Goal: Task Accomplishment & Management: Manage account settings

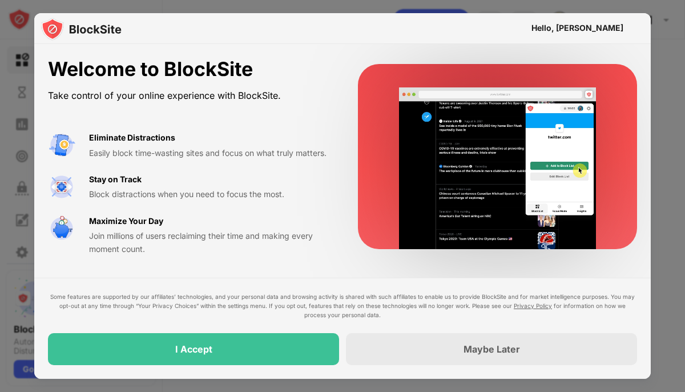
click at [315, 349] on div "I Accept" at bounding box center [193, 349] width 291 height 32
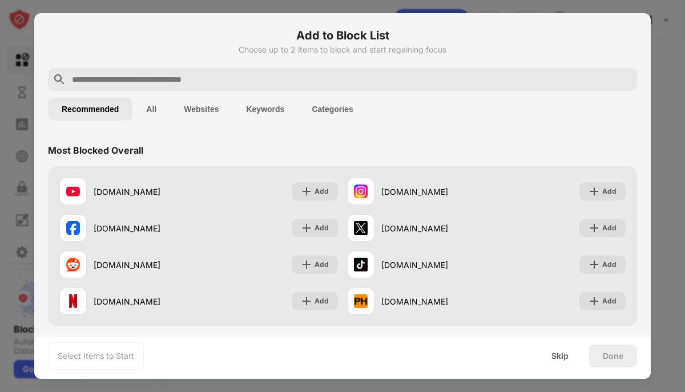
click at [161, 81] on input "text" at bounding box center [352, 79] width 562 height 14
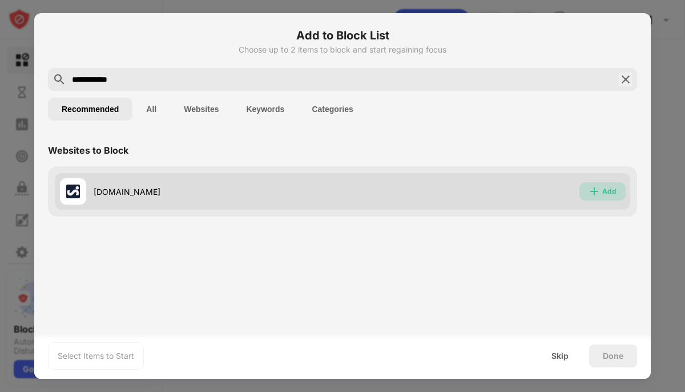
click at [595, 189] on img at bounding box center [594, 191] width 11 height 11
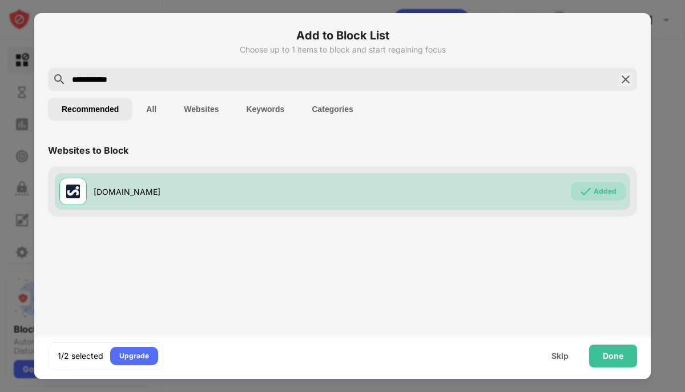
click at [115, 80] on input "**********" at bounding box center [342, 79] width 543 height 14
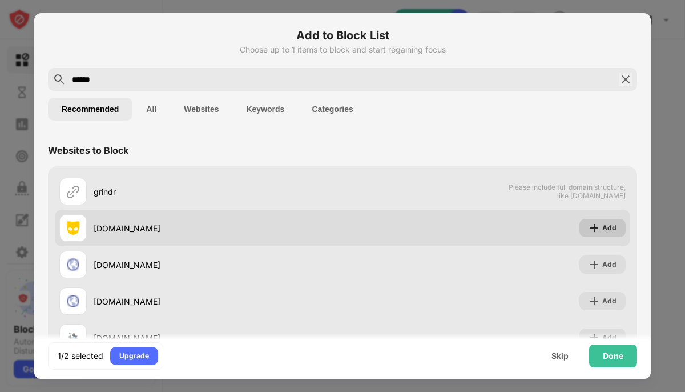
type input "******"
click at [597, 225] on img at bounding box center [594, 227] width 11 height 11
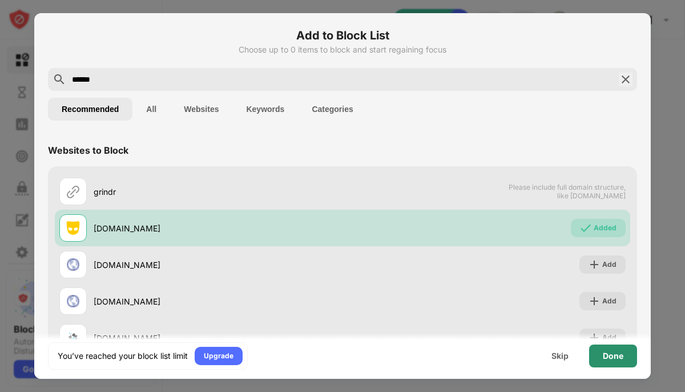
click at [610, 360] on div "Done" at bounding box center [613, 355] width 21 height 9
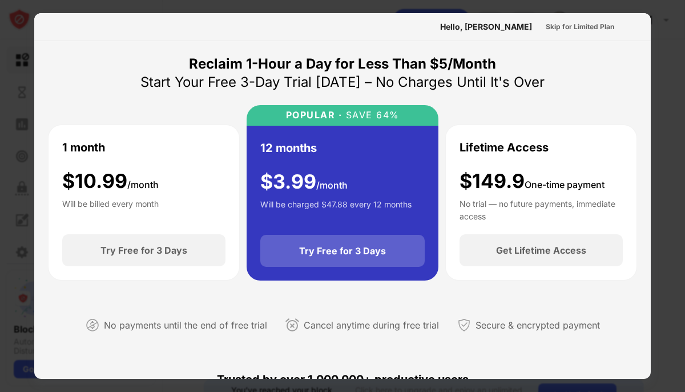
click at [375, 258] on div "Try Free for 3 Days" at bounding box center [342, 251] width 164 height 32
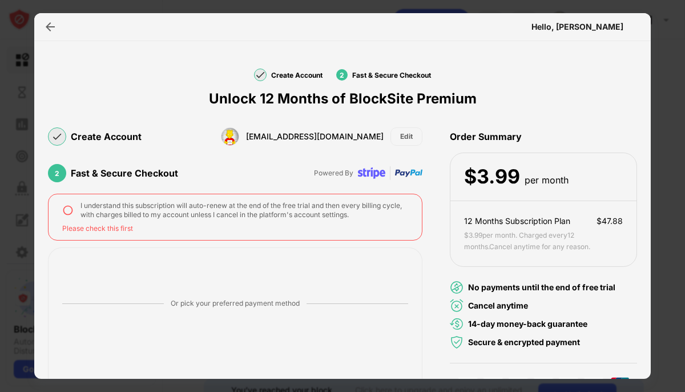
click at [70, 209] on img at bounding box center [67, 209] width 11 height 11
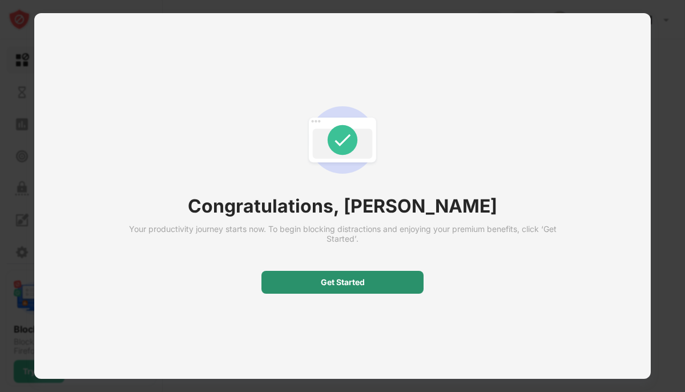
click at [331, 282] on div "Get Started" at bounding box center [343, 281] width 44 height 9
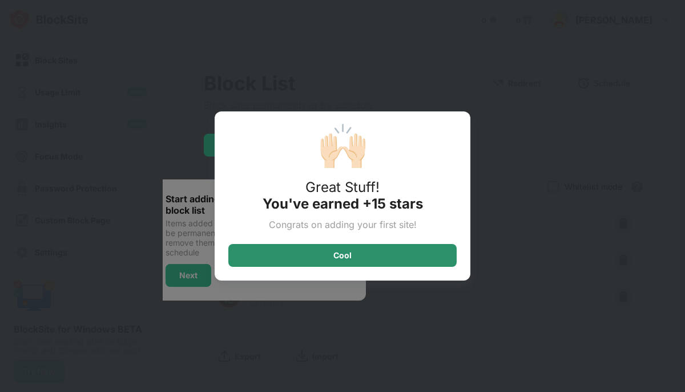
click at [314, 257] on div "Cool" at bounding box center [342, 255] width 228 height 23
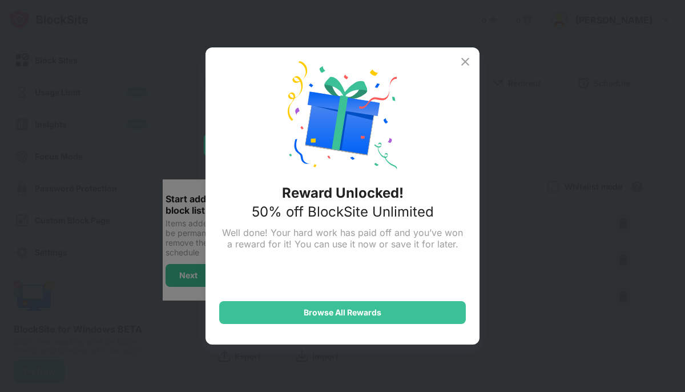
click at [465, 58] on img at bounding box center [465, 62] width 14 height 14
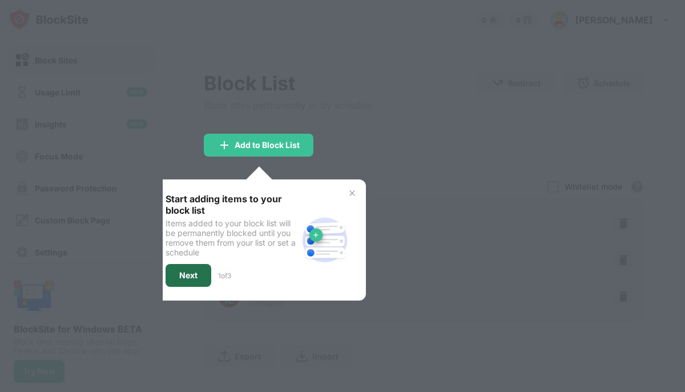
click at [182, 275] on div "Next" at bounding box center [188, 275] width 18 height 9
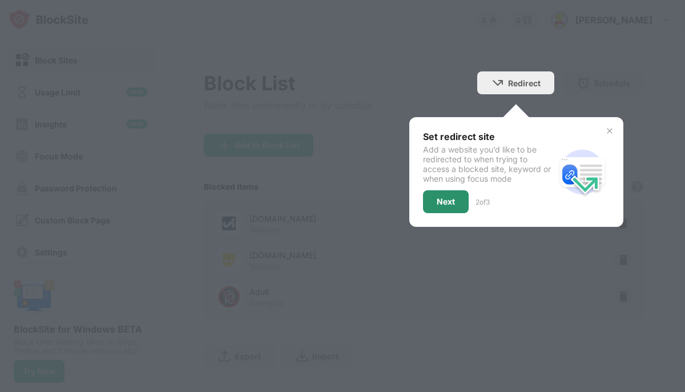
click at [440, 208] on div "Next" at bounding box center [446, 201] width 46 height 23
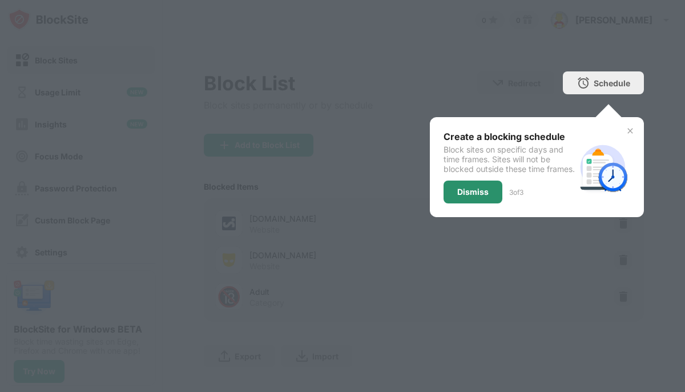
click at [490, 196] on div "Dismiss" at bounding box center [473, 191] width 59 height 23
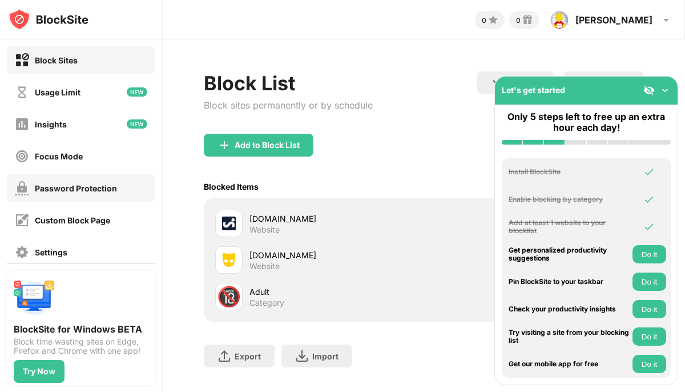
click at [111, 194] on div "Password Protection" at bounding box center [66, 188] width 102 height 14
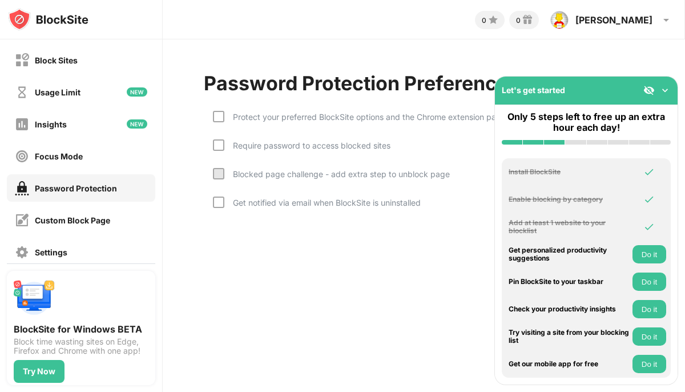
click at [666, 89] on img at bounding box center [664, 89] width 11 height 11
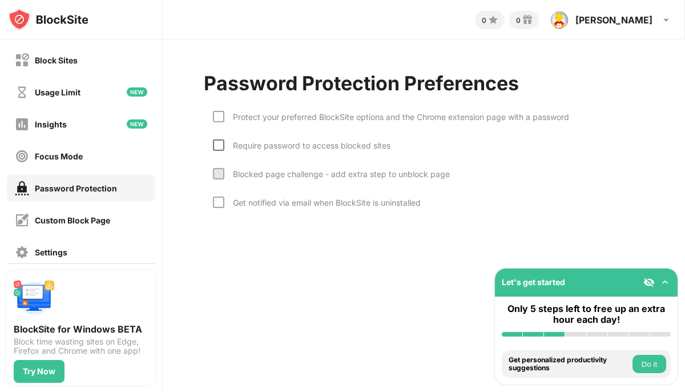
click at [219, 146] on div at bounding box center [218, 144] width 11 height 11
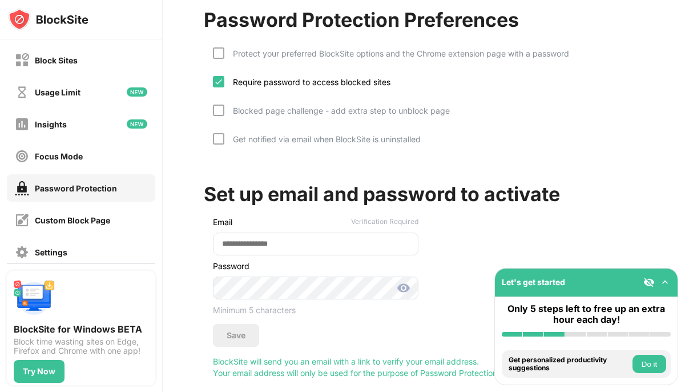
scroll to position [45, 0]
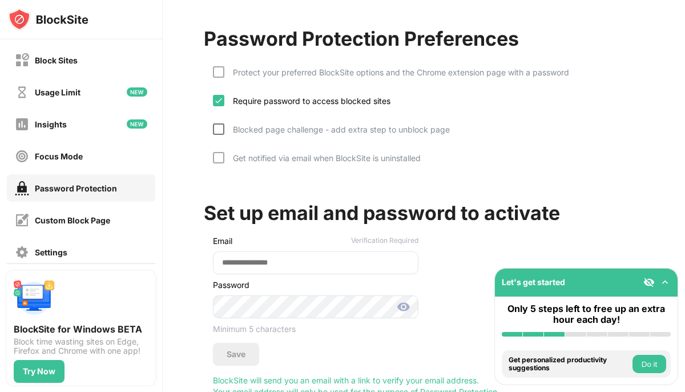
click at [222, 128] on div at bounding box center [218, 128] width 11 height 11
click at [221, 75] on div at bounding box center [218, 71] width 11 height 11
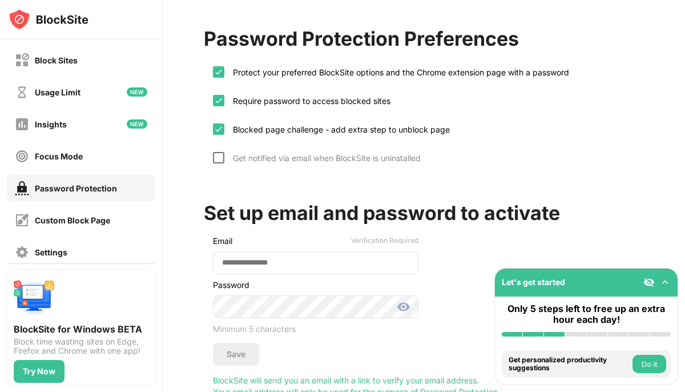
click at [219, 158] on div at bounding box center [218, 157] width 11 height 11
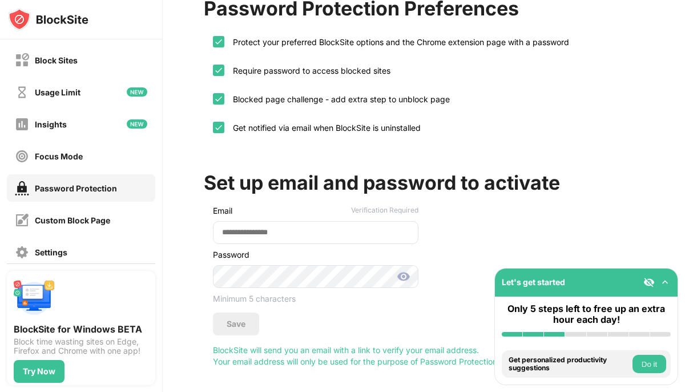
scroll to position [82, 0]
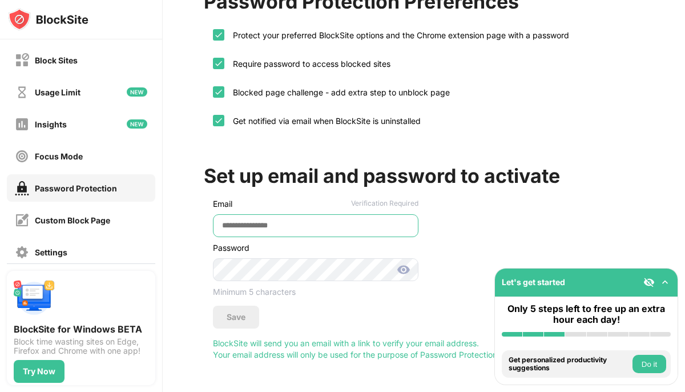
click at [233, 225] on input "email" at bounding box center [316, 225] width 206 height 23
type input "**********"
click at [406, 270] on img at bounding box center [404, 270] width 14 height 14
click at [236, 315] on div "Save" at bounding box center [236, 316] width 19 height 9
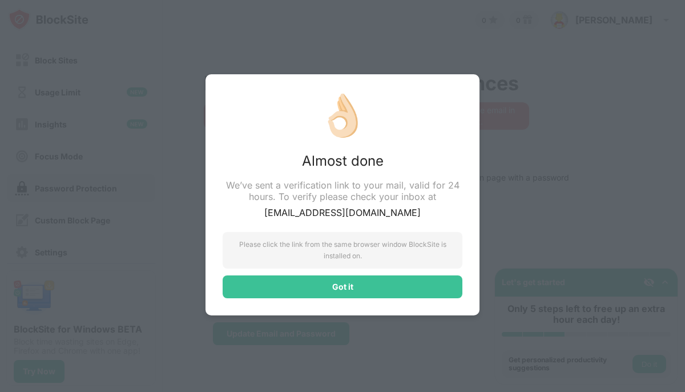
scroll to position [0, 0]
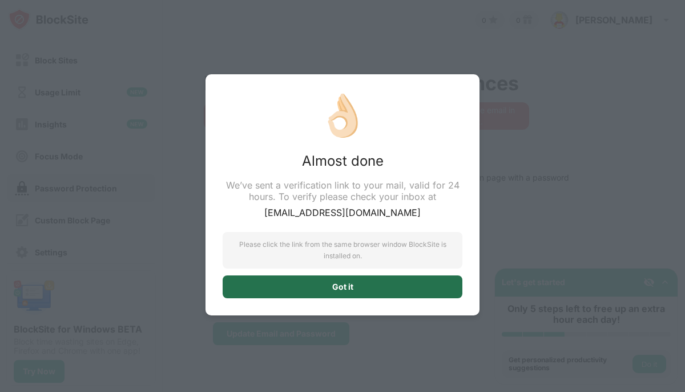
click at [341, 287] on div "Got it" at bounding box center [342, 286] width 21 height 9
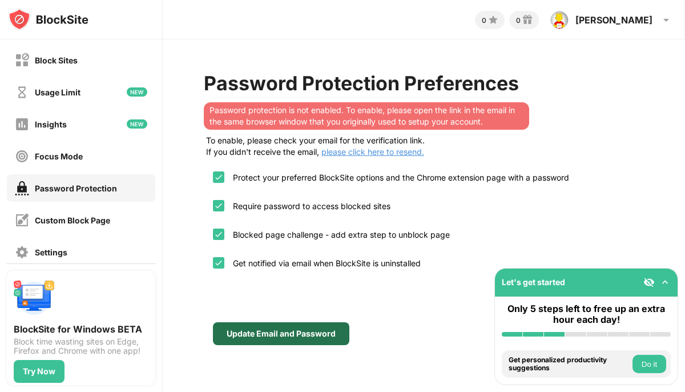
click at [301, 329] on div "Update Email and Password" at bounding box center [281, 333] width 109 height 9
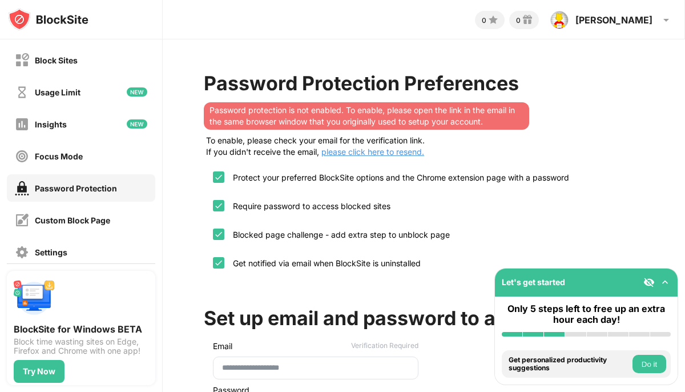
click at [358, 310] on div "Set up email and password to activate" at bounding box center [382, 317] width 356 height 23
click at [312, 357] on input "**********" at bounding box center [316, 367] width 206 height 23
click at [644, 362] on button "Do it" at bounding box center [649, 363] width 34 height 18
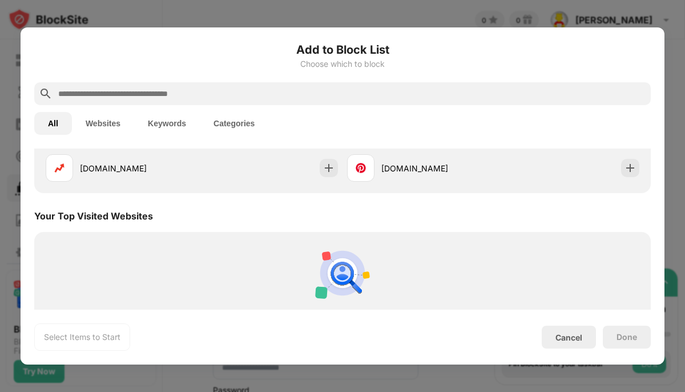
scroll to position [397, 0]
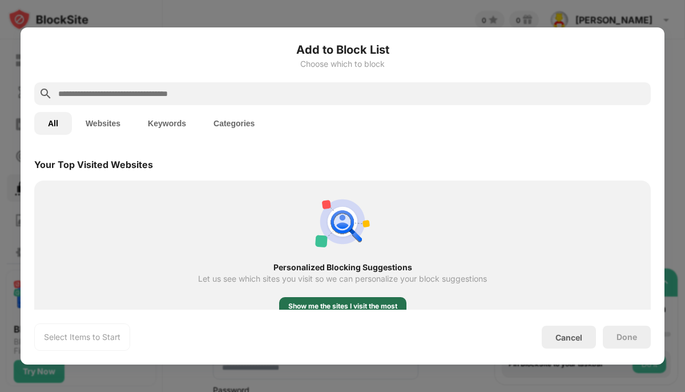
click at [372, 305] on div "Show me the sites I visit the most" at bounding box center [342, 305] width 109 height 11
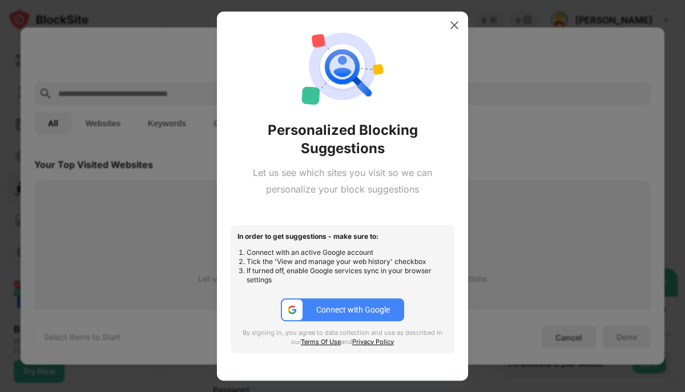
click at [374, 307] on div "Connect with Google" at bounding box center [353, 309] width 74 height 9
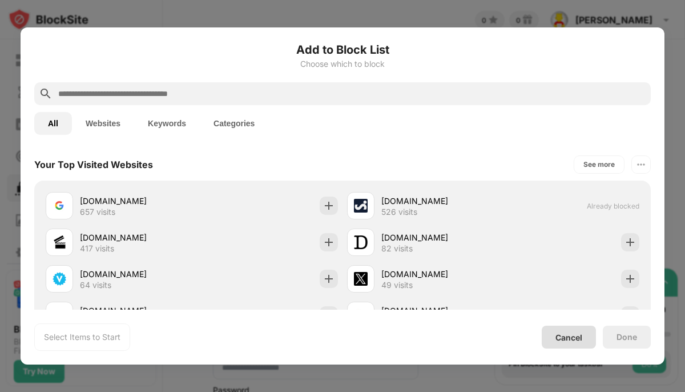
click at [564, 337] on div "Cancel" at bounding box center [568, 337] width 27 height 10
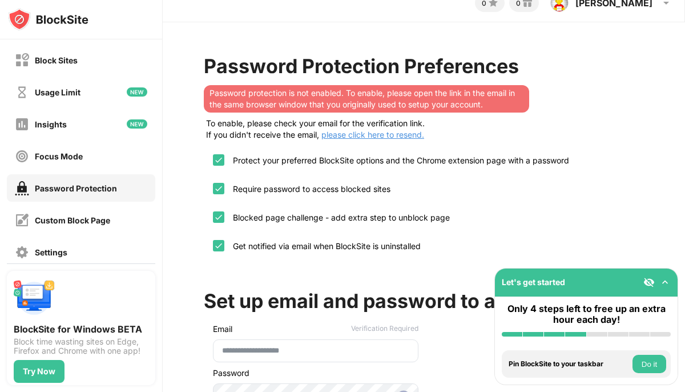
scroll to position [0, 0]
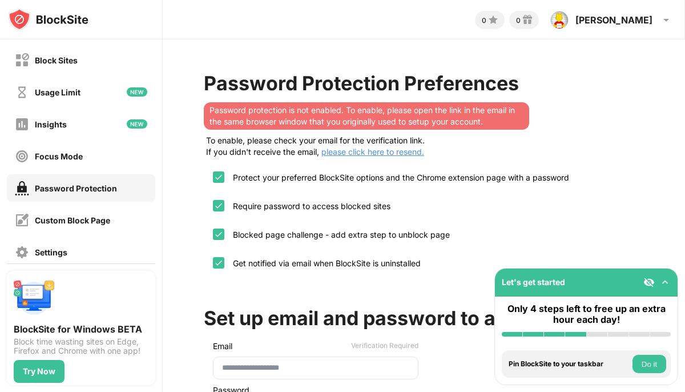
click at [643, 364] on button "Do it" at bounding box center [649, 363] width 34 height 18
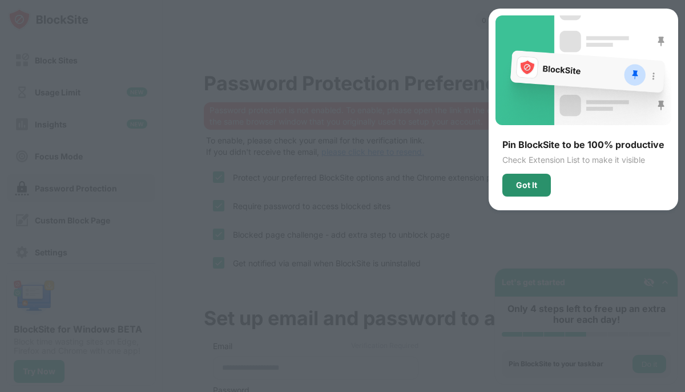
click at [530, 187] on div "Got It" at bounding box center [526, 184] width 21 height 9
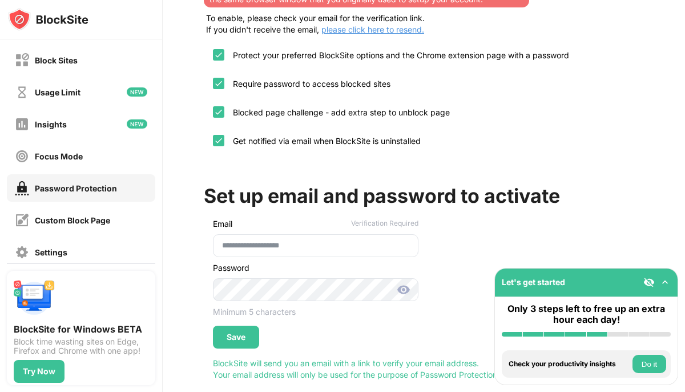
scroll to position [129, 0]
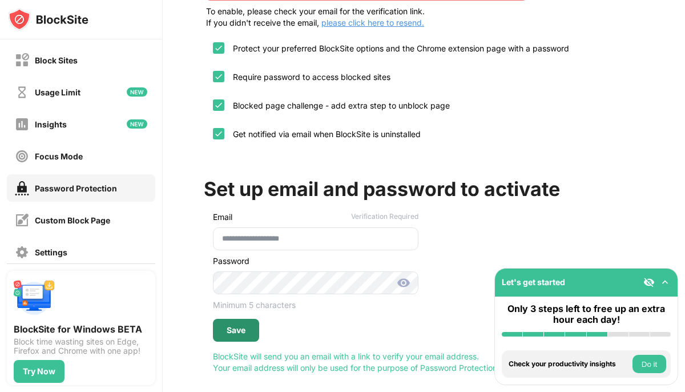
click at [232, 333] on div "Save" at bounding box center [236, 329] width 19 height 9
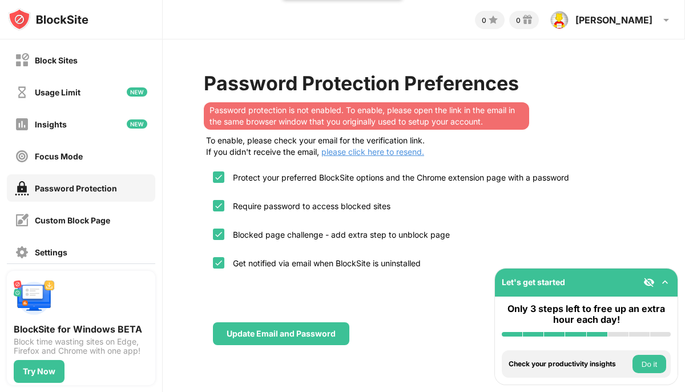
scroll to position [0, 0]
click at [288, 331] on div "Update Email and Password" at bounding box center [281, 333] width 109 height 9
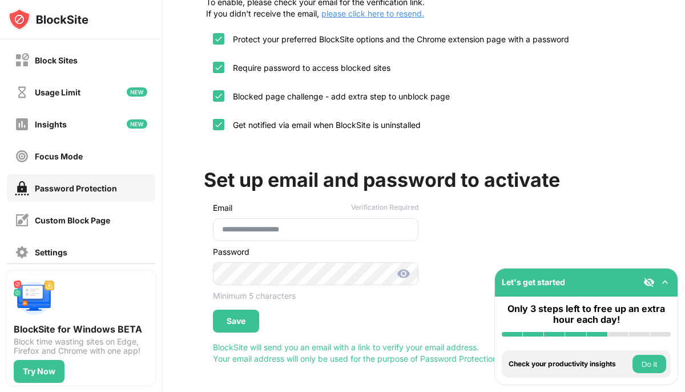
scroll to position [142, 0]
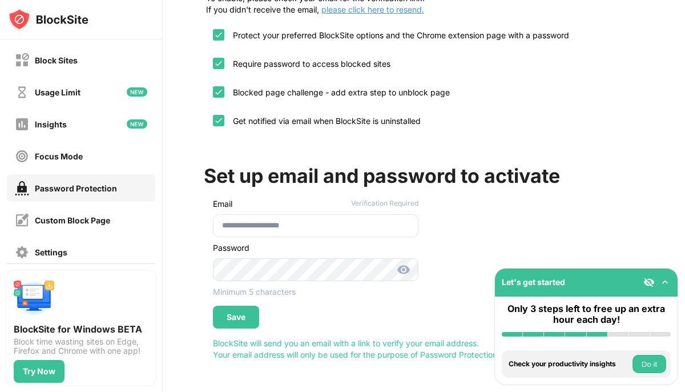
click at [668, 279] on img at bounding box center [664, 281] width 11 height 11
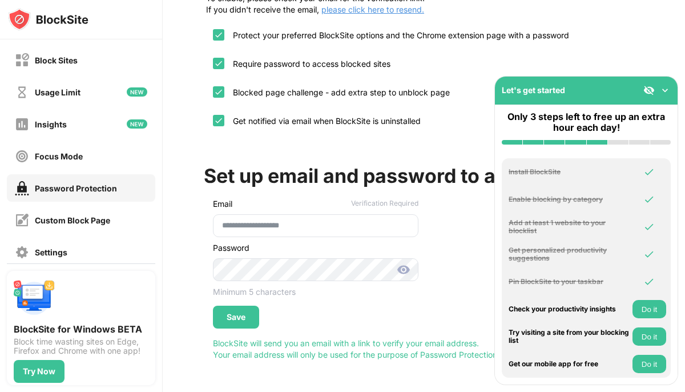
click at [666, 89] on img at bounding box center [664, 89] width 11 height 11
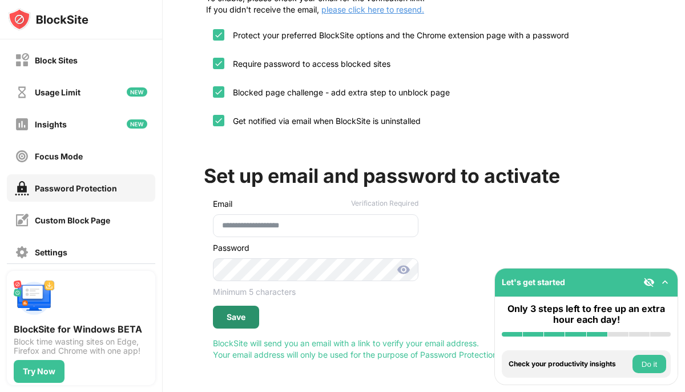
click at [251, 313] on div "Save" at bounding box center [236, 316] width 46 height 23
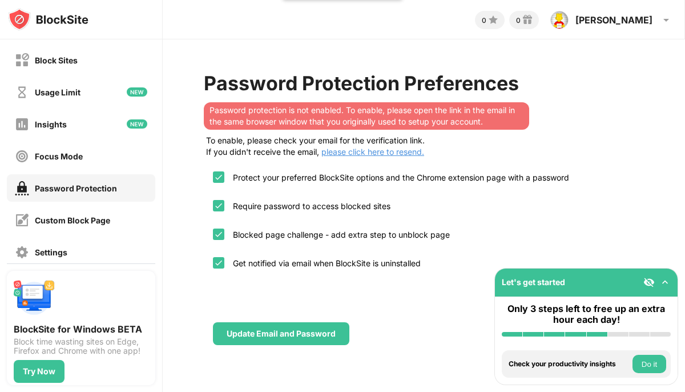
scroll to position [0, 0]
click at [308, 336] on div "Update Email and Password" at bounding box center [281, 333] width 109 height 9
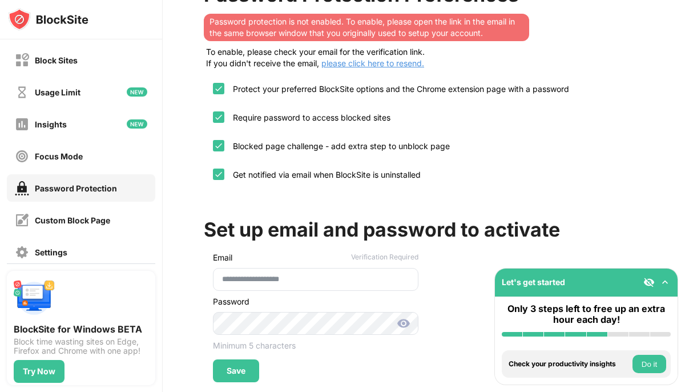
scroll to position [142, 0]
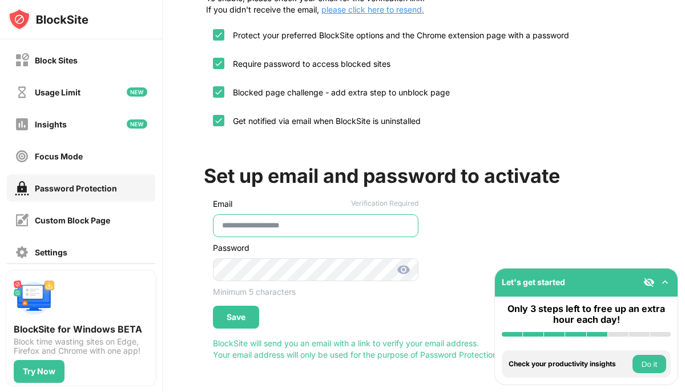
click at [261, 228] on input "**********" at bounding box center [316, 225] width 206 height 23
type input "**********"
click at [237, 315] on div "Save" at bounding box center [236, 316] width 19 height 9
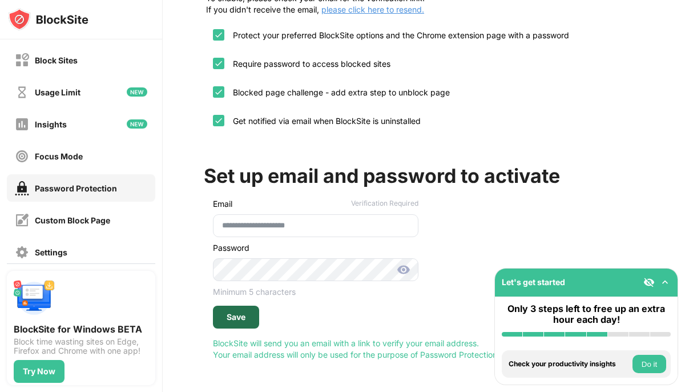
scroll to position [0, 0]
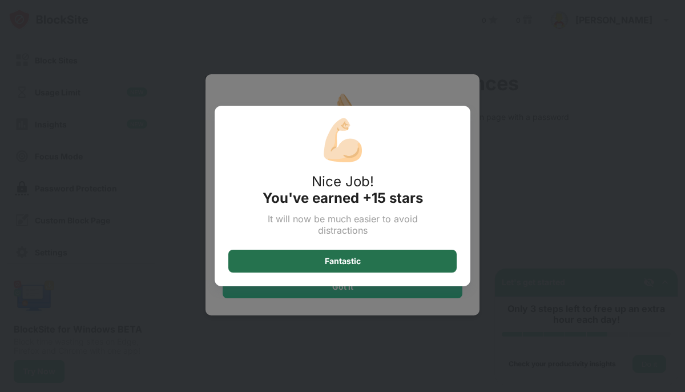
click at [316, 264] on div "Fantastic" at bounding box center [342, 260] width 228 height 23
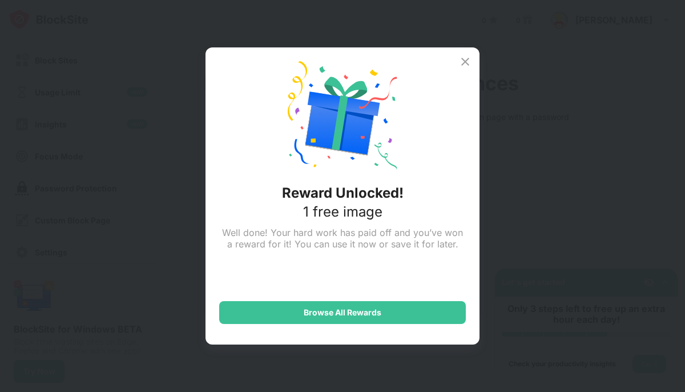
click at [464, 61] on img at bounding box center [465, 62] width 14 height 14
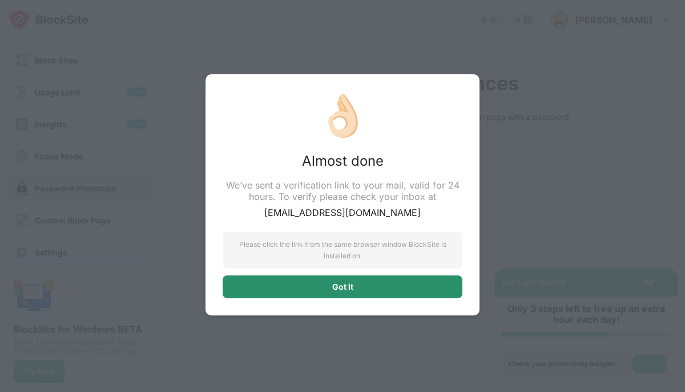
click at [372, 286] on div "Got it" at bounding box center [343, 286] width 240 height 23
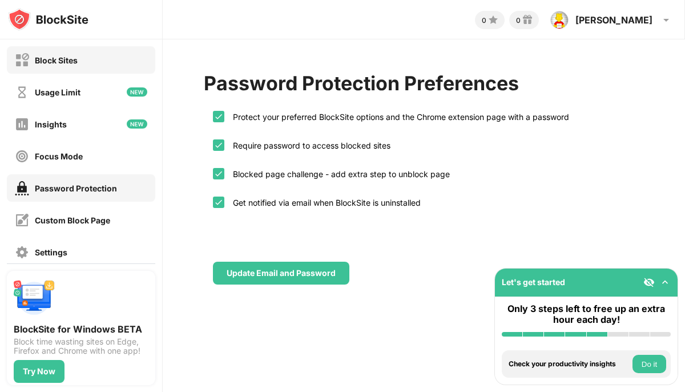
click at [76, 65] on div "Block Sites" at bounding box center [46, 60] width 63 height 14
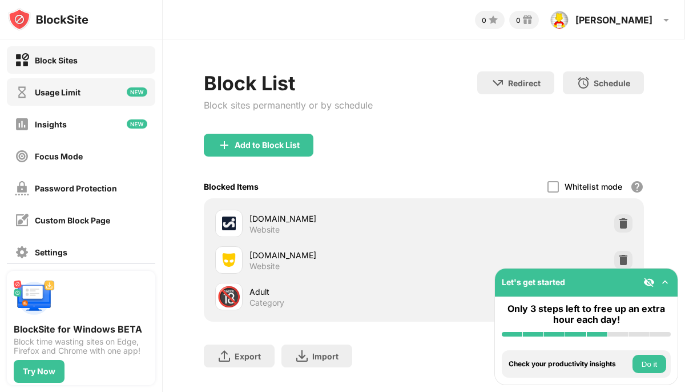
click at [61, 97] on div "Usage Limit" at bounding box center [48, 92] width 66 height 14
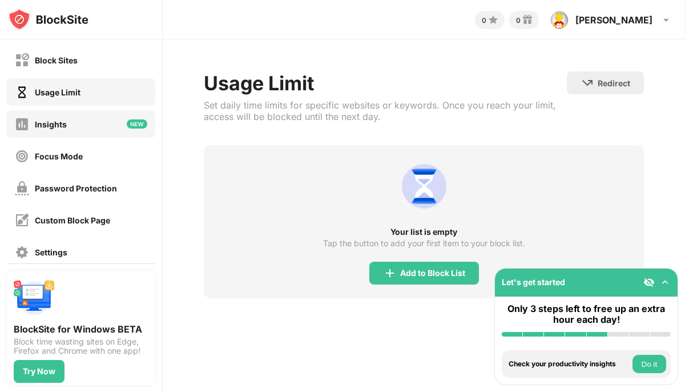
click at [57, 123] on div "Insights" at bounding box center [51, 124] width 32 height 10
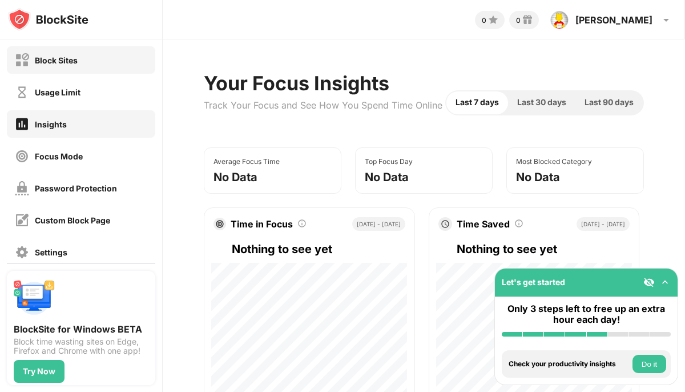
click at [59, 67] on div "Block Sites" at bounding box center [46, 60] width 63 height 14
